Goal: Information Seeking & Learning: Learn about a topic

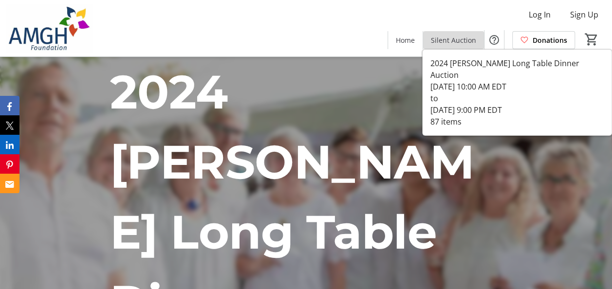
click at [465, 34] on span at bounding box center [453, 39] width 61 height 23
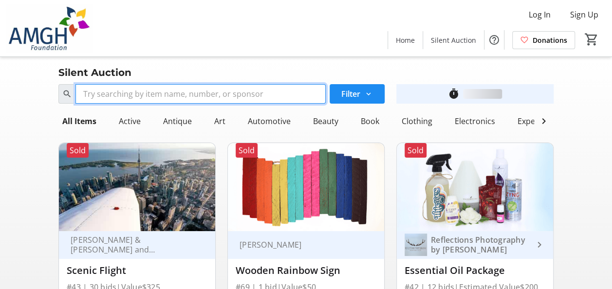
click at [250, 86] on input "Search" at bounding box center [200, 93] width 250 height 19
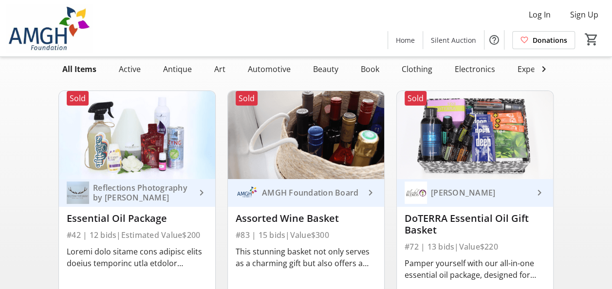
scroll to position [97, 0]
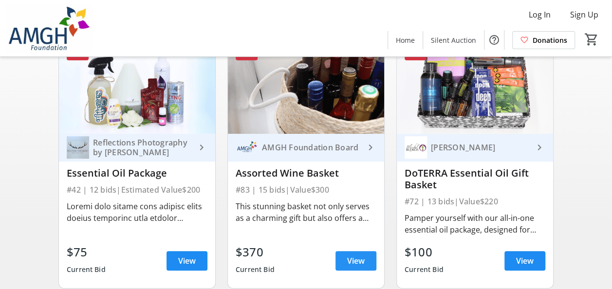
type input "win"
click at [352, 263] on span "View" at bounding box center [356, 261] width 18 height 12
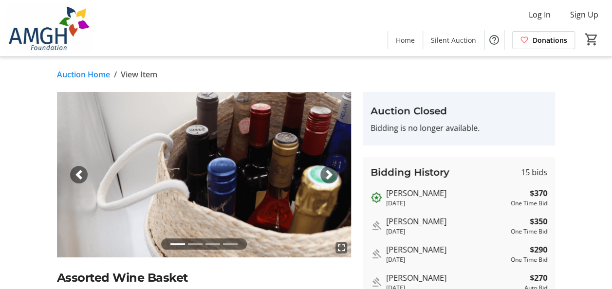
click at [330, 172] on span "button" at bounding box center [329, 175] width 10 height 10
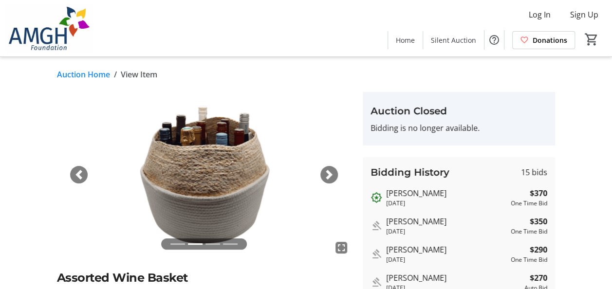
click at [330, 172] on span "button" at bounding box center [329, 175] width 10 height 10
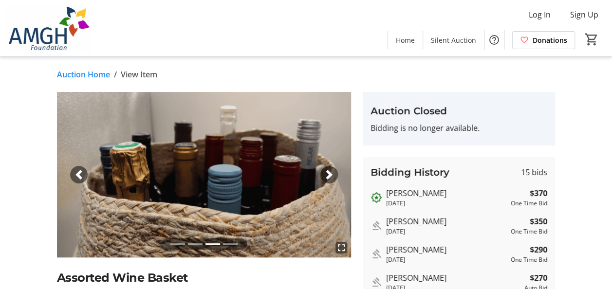
click at [330, 172] on span "button" at bounding box center [329, 175] width 10 height 10
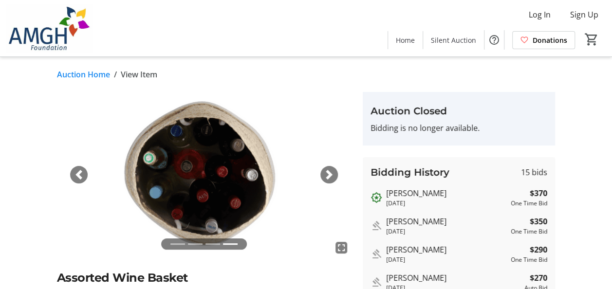
click at [330, 172] on span "button" at bounding box center [329, 175] width 10 height 10
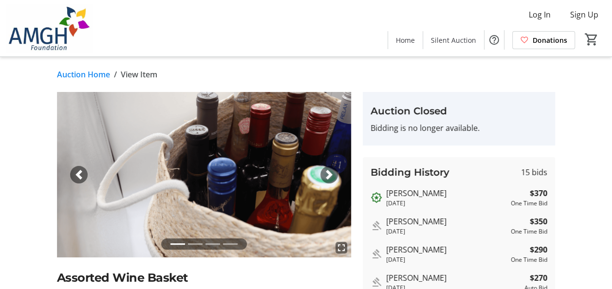
click at [330, 172] on span "button" at bounding box center [329, 175] width 10 height 10
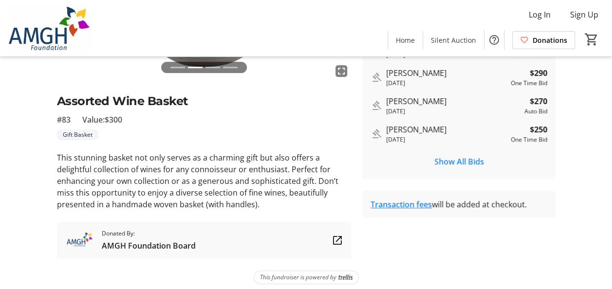
scroll to position [183, 0]
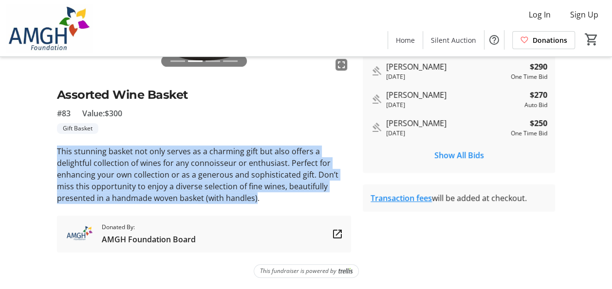
drag, startPoint x: 254, startPoint y: 202, endPoint x: 57, endPoint y: 157, distance: 202.3
click at [57, 157] on p "This stunning basket not only serves as a charming gift but also offers a delig…" at bounding box center [204, 175] width 295 height 58
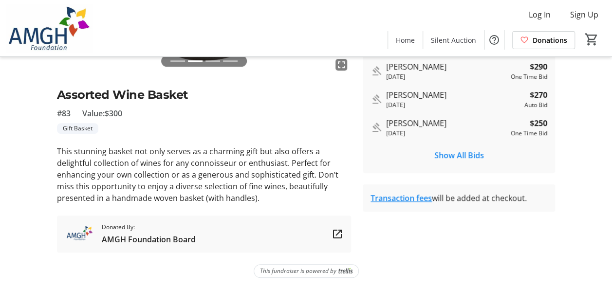
click at [259, 193] on p "This stunning basket not only serves as a charming gift but also offers a delig…" at bounding box center [204, 175] width 295 height 58
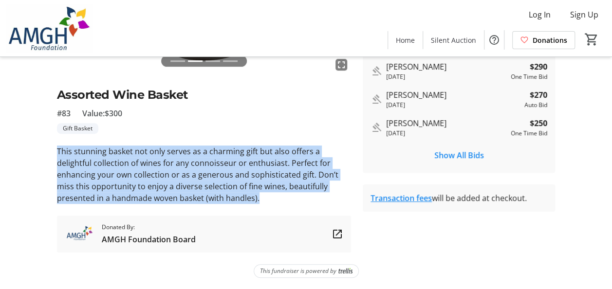
drag, startPoint x: 271, startPoint y: 205, endPoint x: 40, endPoint y: 151, distance: 237.1
click at [40, 151] on div "fullscreen fullscreen fullscreen fullscreen Previous Next Assorted Wine Basket …" at bounding box center [306, 81] width 612 height 344
drag, startPoint x: 40, startPoint y: 151, endPoint x: 106, endPoint y: 169, distance: 68.5
copy p "This stunning basket not only serves as a charming gift but also offers a delig…"
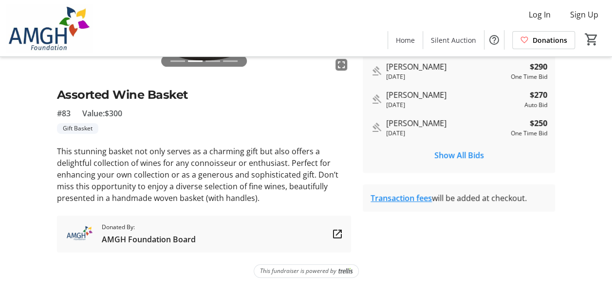
click at [410, 235] on tr-auction-item-bidding-ui "Auction Closed Bidding is no longer available. Bidding History 15 bids Gwen Dev…" at bounding box center [459, 81] width 204 height 344
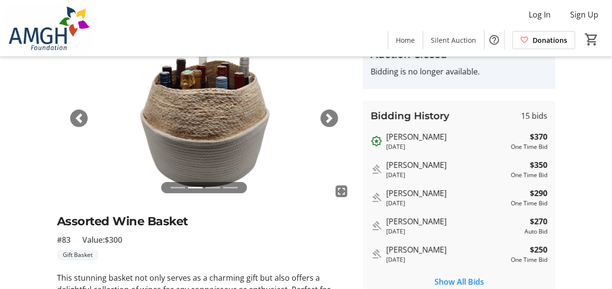
scroll to position [0, 0]
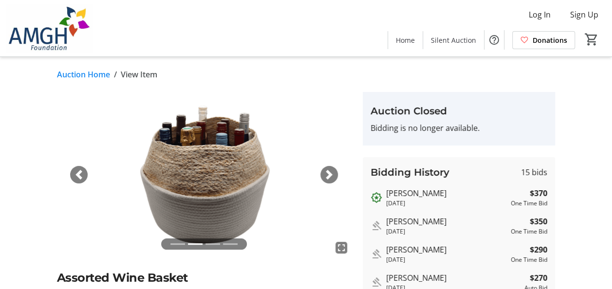
click at [329, 170] on span "button" at bounding box center [329, 175] width 10 height 10
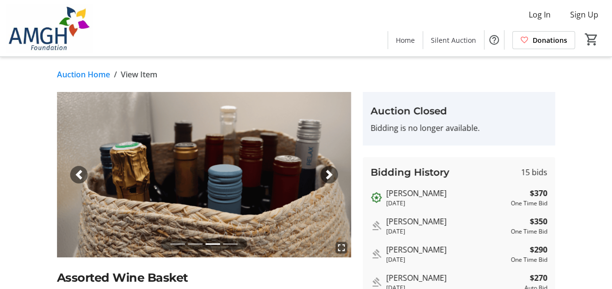
click at [329, 170] on span "button" at bounding box center [329, 175] width 10 height 10
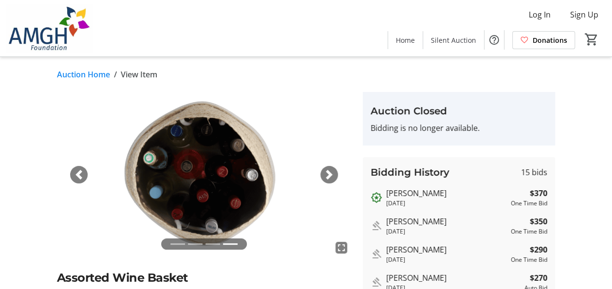
click at [329, 170] on span "button" at bounding box center [329, 175] width 10 height 10
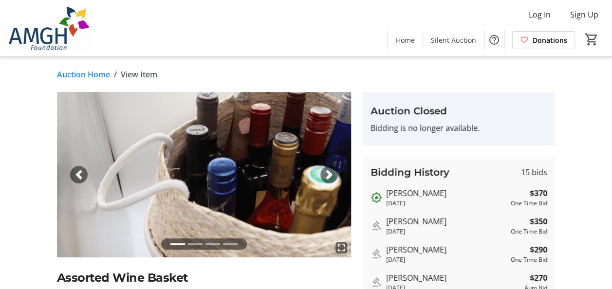
click at [329, 171] on span "button" at bounding box center [329, 175] width 10 height 10
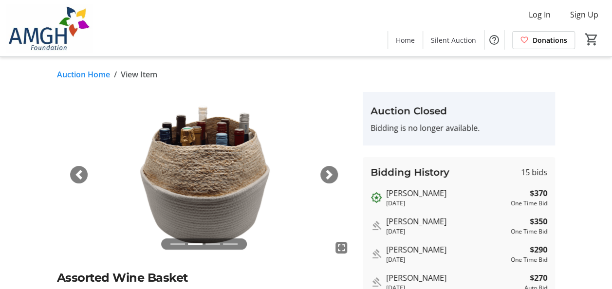
click at [329, 171] on span "button" at bounding box center [329, 175] width 10 height 10
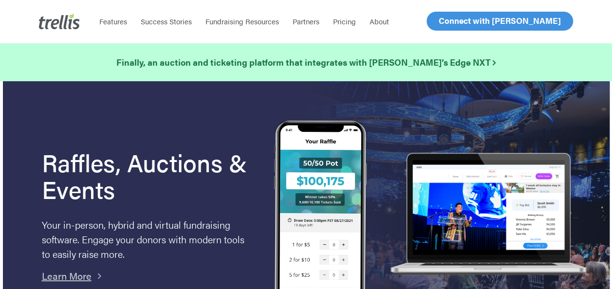
click at [446, 21] on span "Log In" at bounding box center [449, 21] width 23 height 12
click at [458, 21] on span "Log In" at bounding box center [449, 21] width 23 height 12
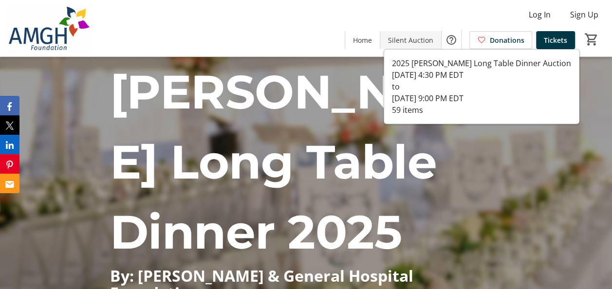
click at [421, 37] on span "Silent Auction" at bounding box center [410, 40] width 45 height 10
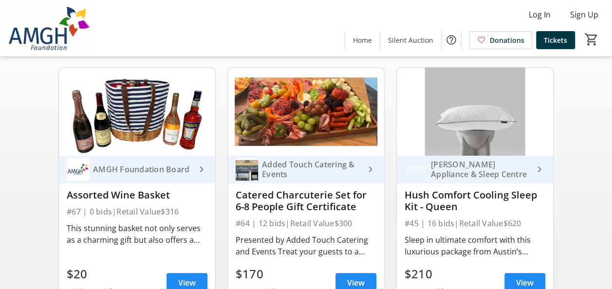
scroll to position [97, 0]
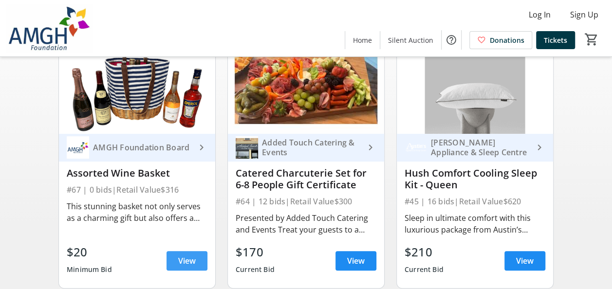
click at [178, 267] on span "View" at bounding box center [187, 261] width 18 height 12
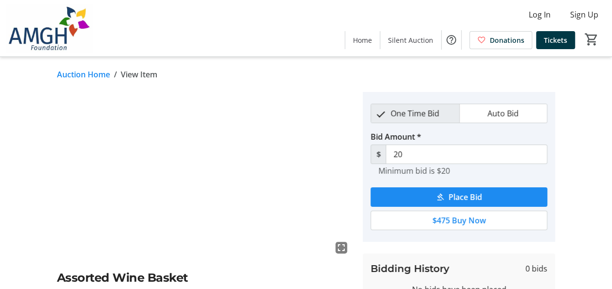
click at [577, 122] on div "fullscreen Assorted Wine Basket #67 Retail Value: $316 This stunning basket not…" at bounding box center [306, 256] width 612 height 329
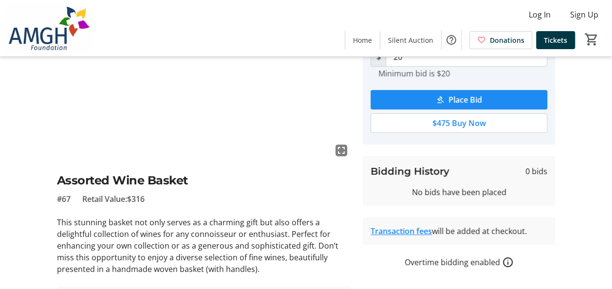
scroll to position [49, 0]
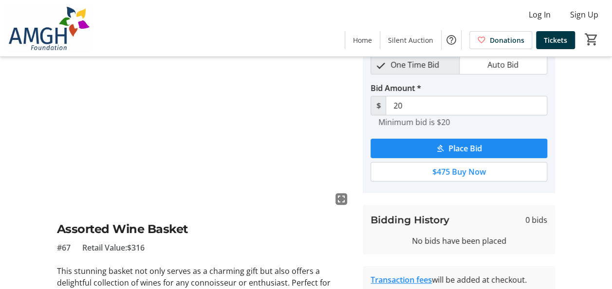
click at [191, 174] on img at bounding box center [204, 126] width 295 height 166
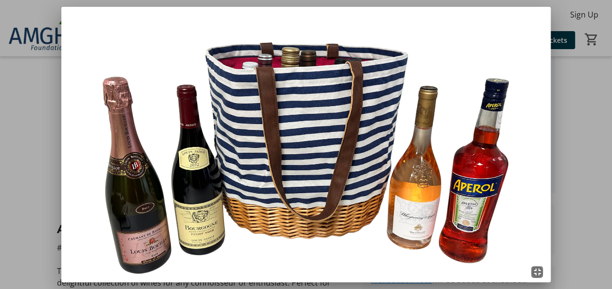
click at [574, 29] on div at bounding box center [306, 144] width 612 height 289
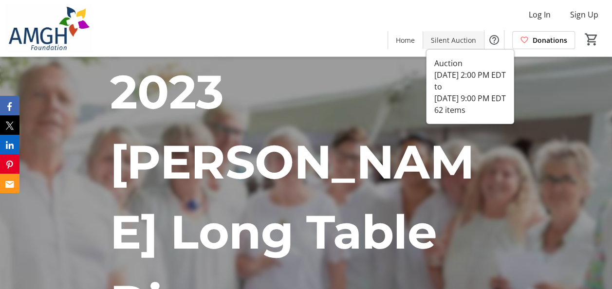
click at [464, 42] on span "Silent Auction" at bounding box center [453, 40] width 45 height 10
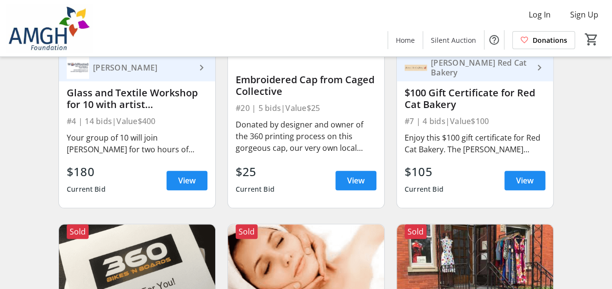
scroll to position [438, 0]
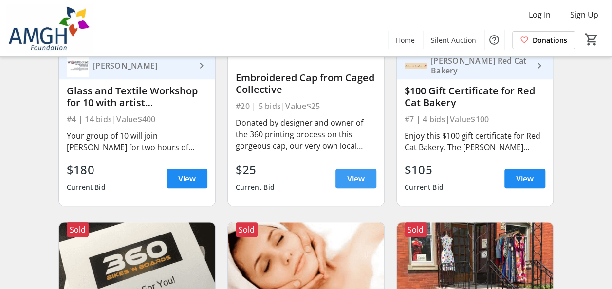
click at [357, 185] on span "View" at bounding box center [356, 179] width 18 height 12
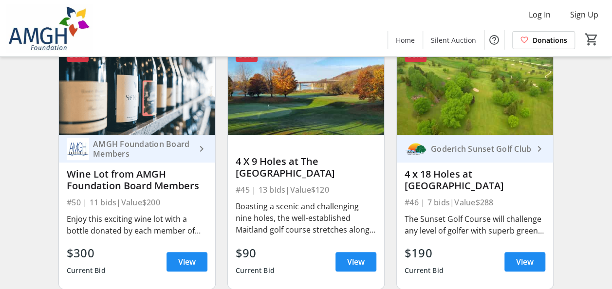
scroll to position [3994, 0]
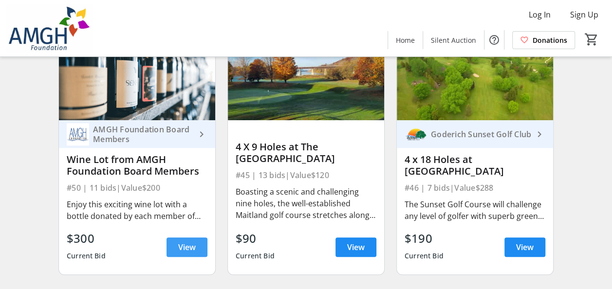
click at [189, 249] on span "View" at bounding box center [187, 248] width 18 height 12
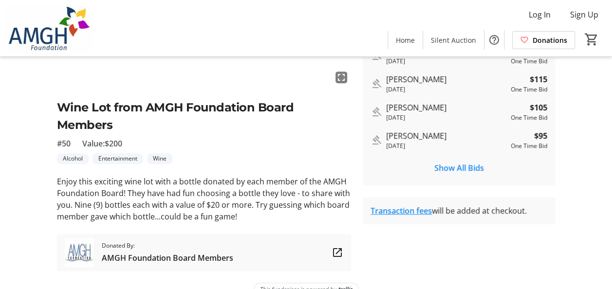
scroll to position [189, 0]
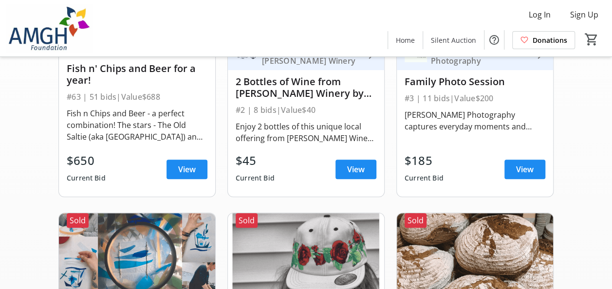
scroll to position [3994, 0]
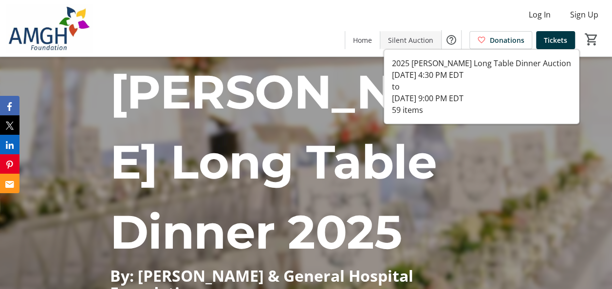
click at [425, 33] on span at bounding box center [410, 39] width 61 height 23
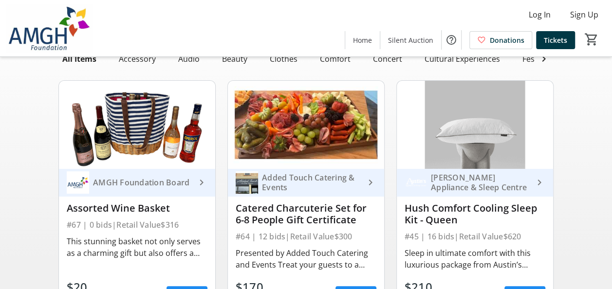
scroll to position [97, 0]
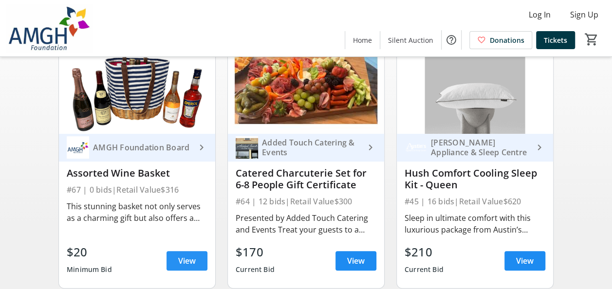
click at [181, 262] on span at bounding box center [187, 260] width 41 height 23
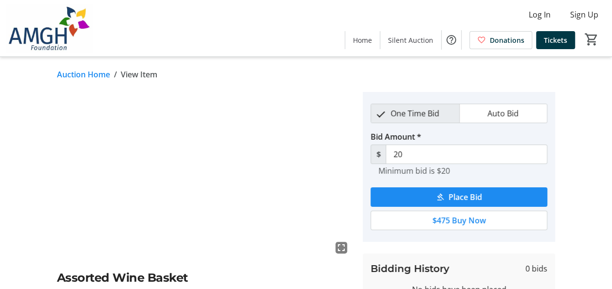
scroll to position [97, 0]
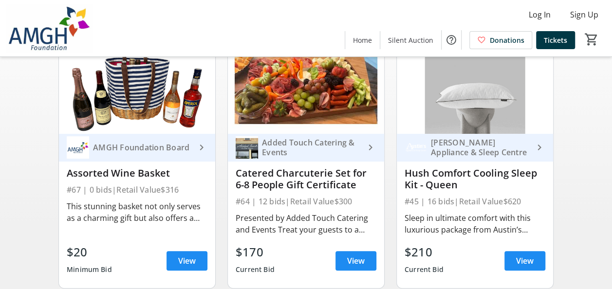
click at [178, 264] on link "View" at bounding box center [187, 260] width 41 height 19
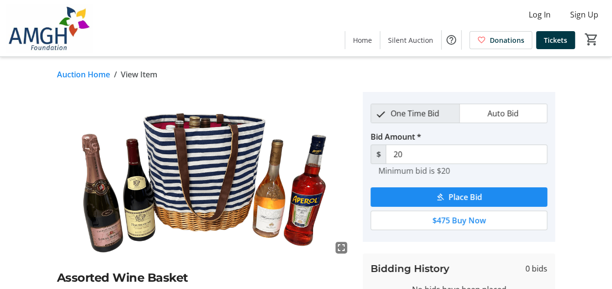
scroll to position [97, 0]
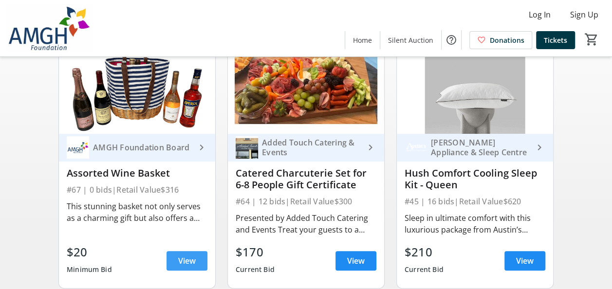
click at [179, 265] on span "View" at bounding box center [187, 261] width 18 height 12
